Goal: Find specific page/section: Find specific page/section

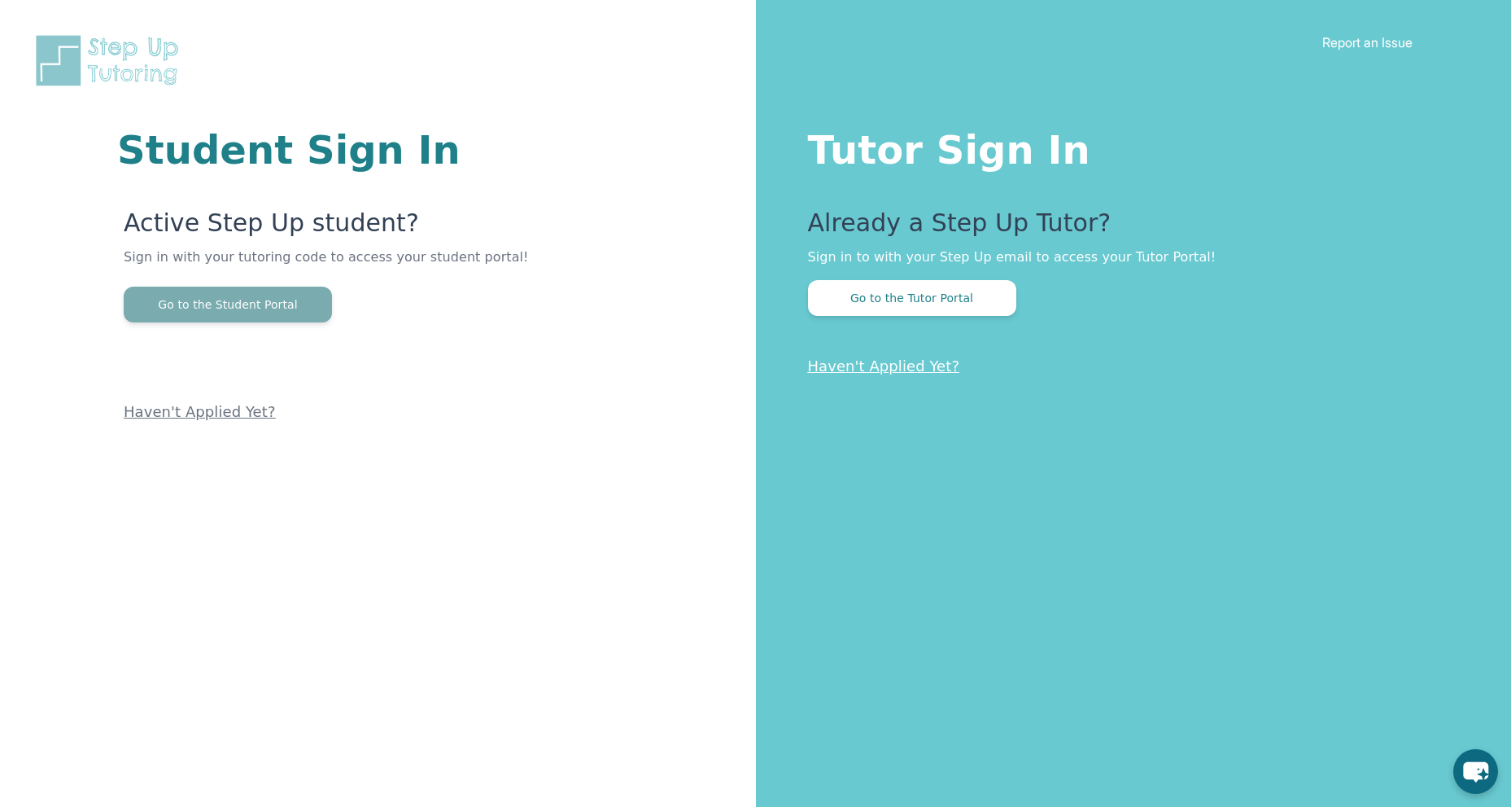
click at [273, 299] on button "Go to the Student Portal" at bounding box center [228, 304] width 208 height 36
